Goal: Task Accomplishment & Management: Manage account settings

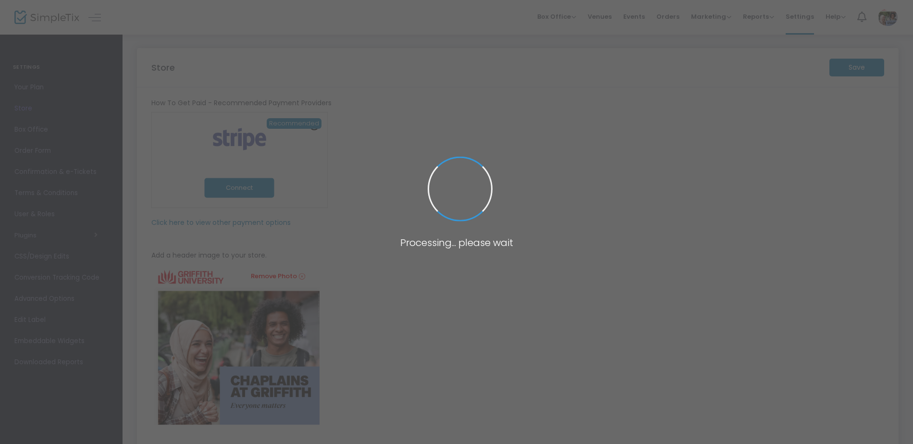
type input "[URL]"
type input "[PERSON_NAME] Chaplaincy"
type input "0737357143"
type input "[DOMAIN_NAME][URL][PERSON_NAME]"
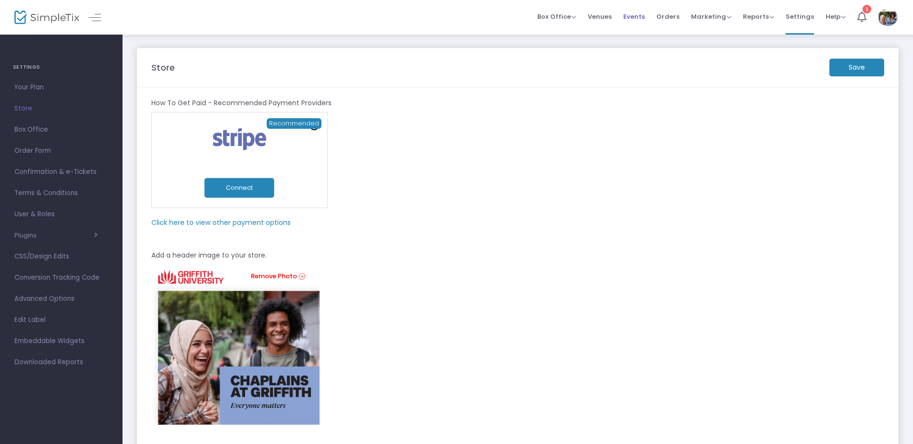
click at [640, 17] on span "Events" at bounding box center [634, 16] width 22 height 25
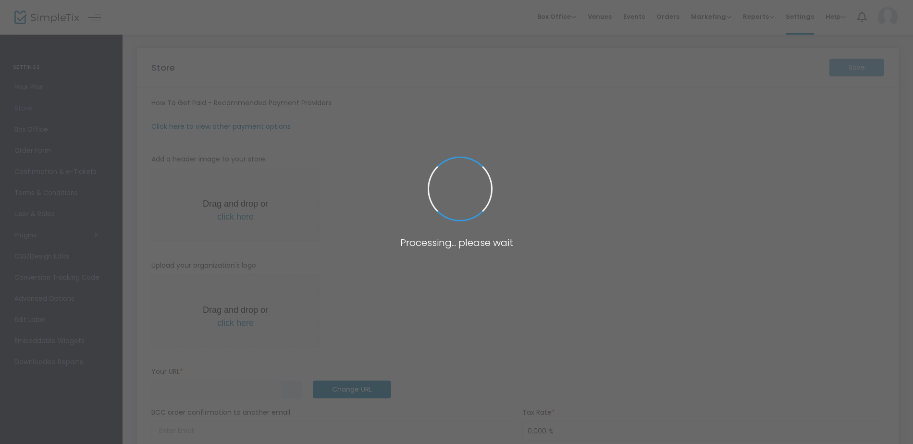
type input "[URL]"
type input "[PERSON_NAME] Chaplaincy"
type input "0737357143"
type input "[DOMAIN_NAME][URL][PERSON_NAME]"
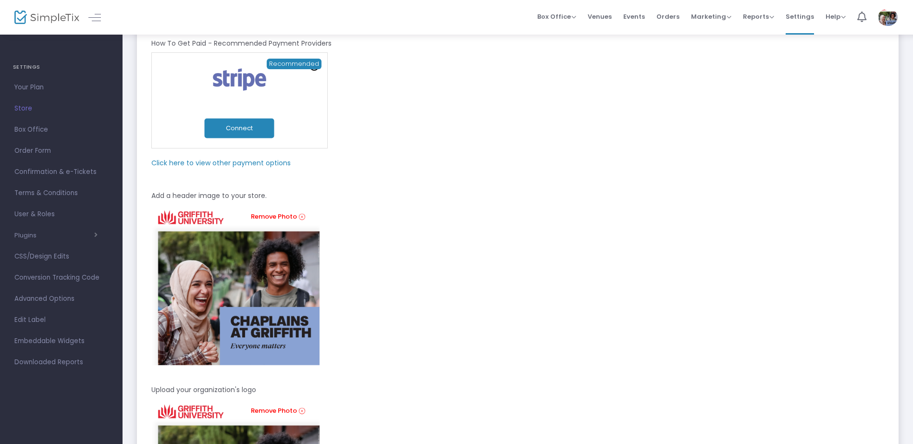
scroll to position [96, 0]
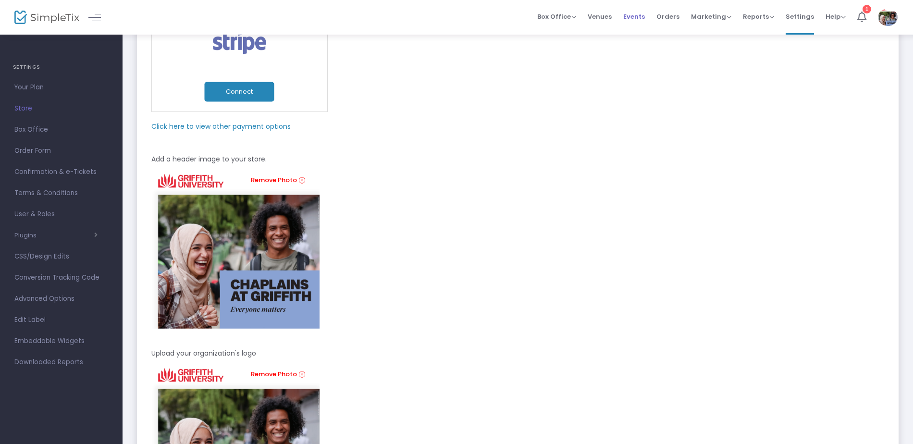
click at [637, 18] on span "Events" at bounding box center [634, 16] width 22 height 25
